Goal: Task Accomplishment & Management: Manage account settings

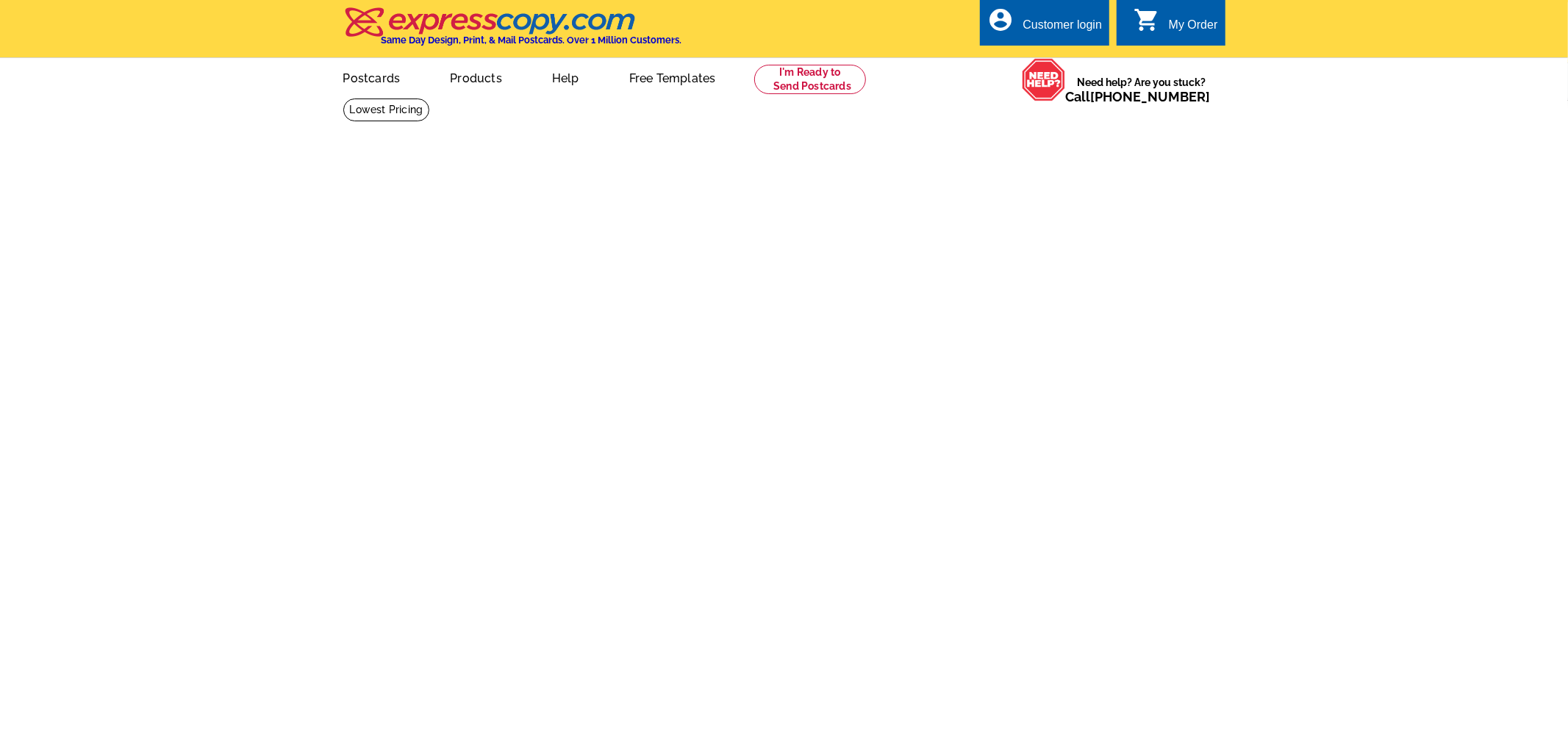
click at [1031, 38] on div "Customer login" at bounding box center [1062, 29] width 79 height 21
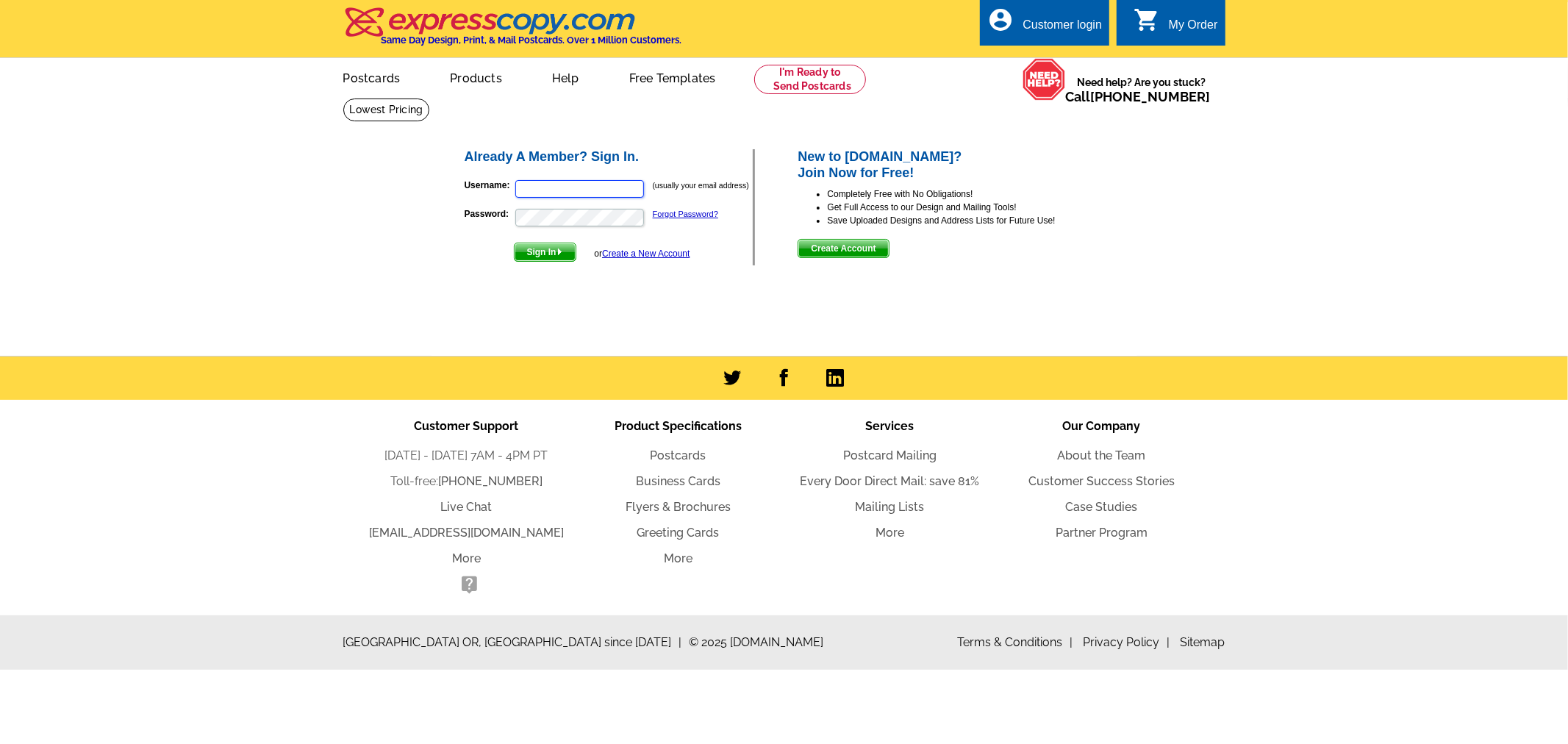
click at [585, 186] on input "Username:" at bounding box center [579, 189] width 128 height 18
type input "alex@parkercoteam.com"
click at [529, 256] on span "Sign In" at bounding box center [545, 253] width 61 height 18
